Goal: Find specific page/section: Find specific page/section

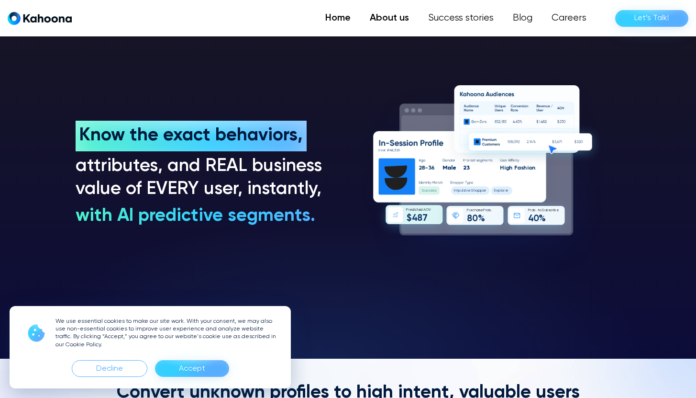
scroll to position [760, 0]
click at [565, 18] on link "Careers" at bounding box center [568, 18] width 55 height 19
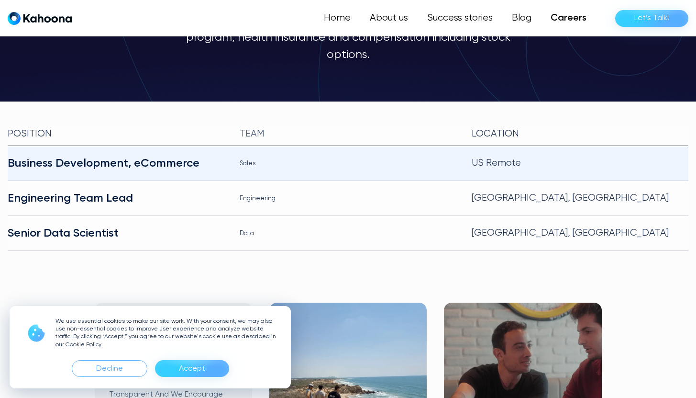
scroll to position [179, 0]
click at [120, 156] on div "Business Development, eCommerce" at bounding box center [116, 163] width 217 height 15
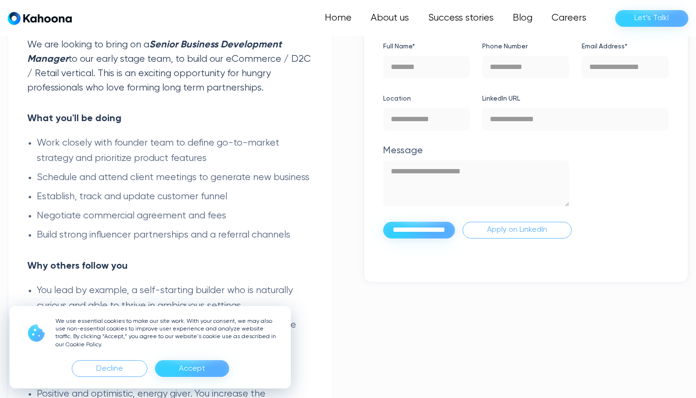
scroll to position [591, 0]
